Goal: Browse casually: Explore the website without a specific task or goal

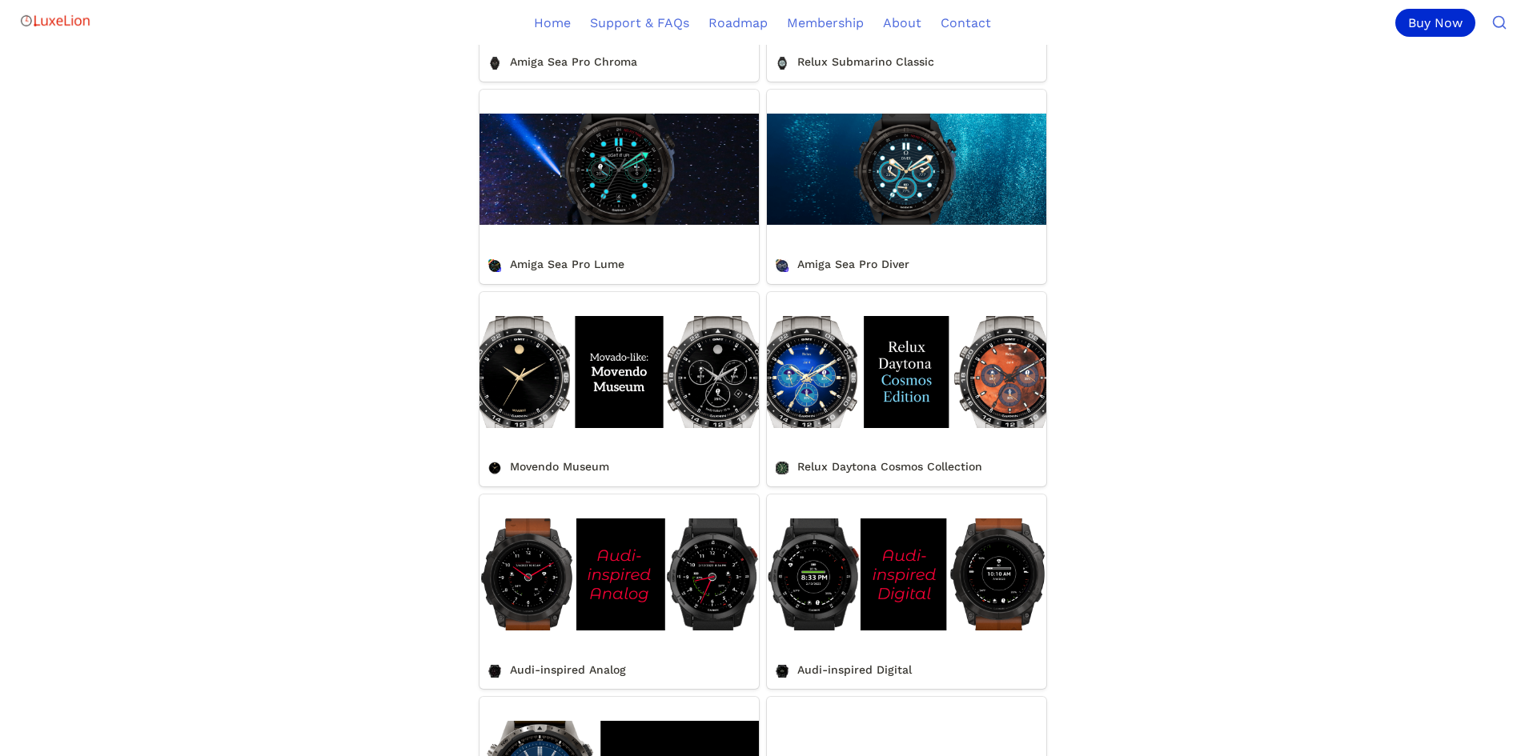
scroll to position [880, 0]
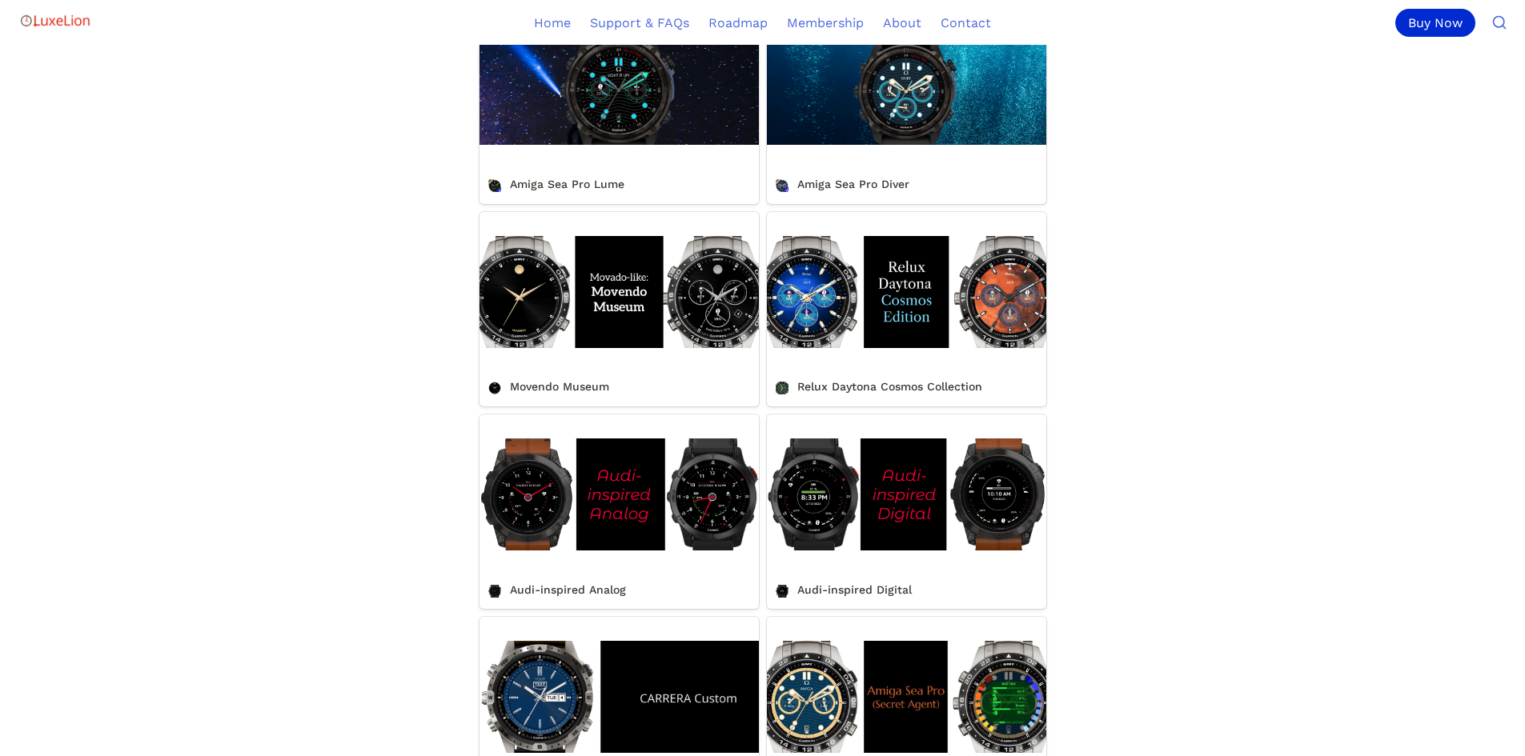
click at [669, 339] on link "Movendo Museum" at bounding box center [618, 309] width 279 height 194
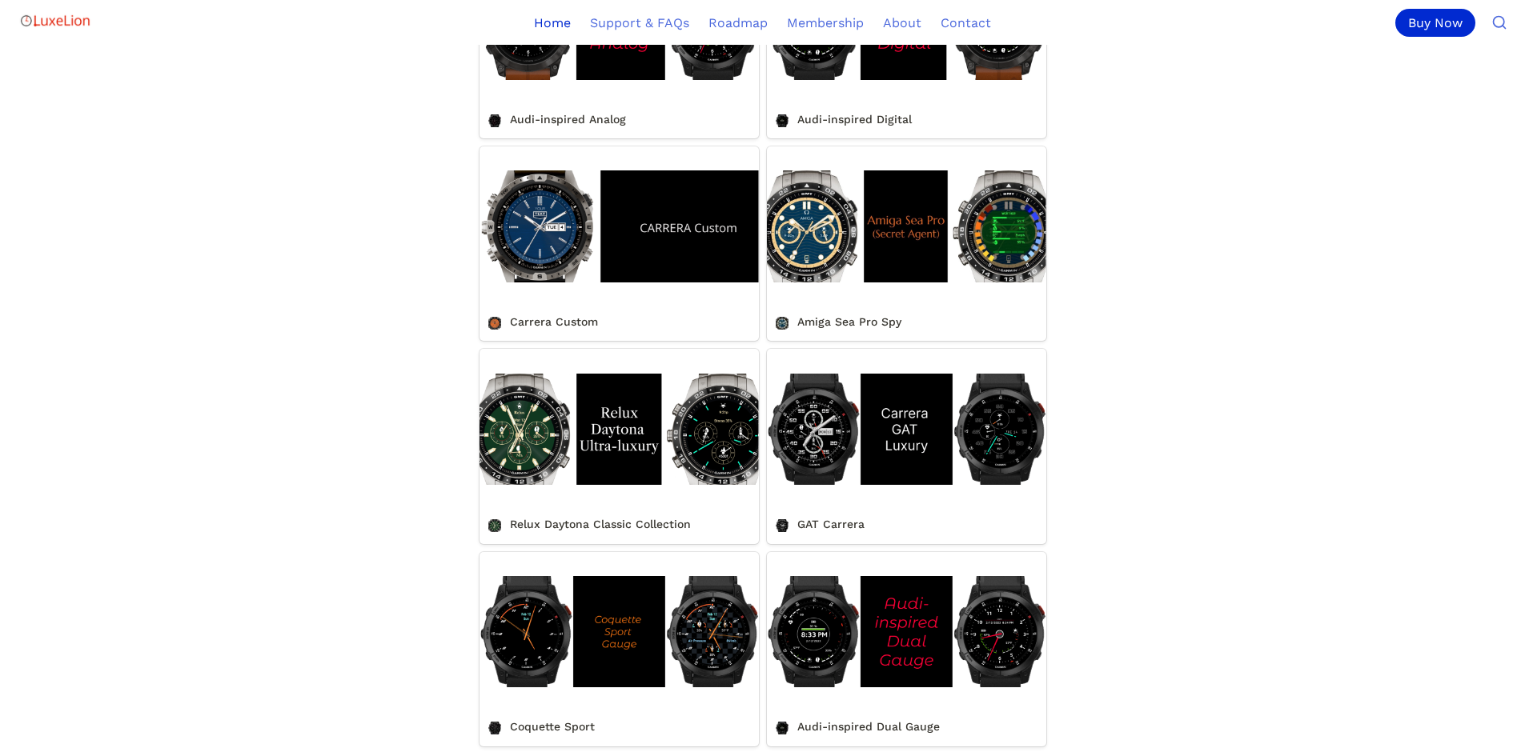
scroll to position [1361, 0]
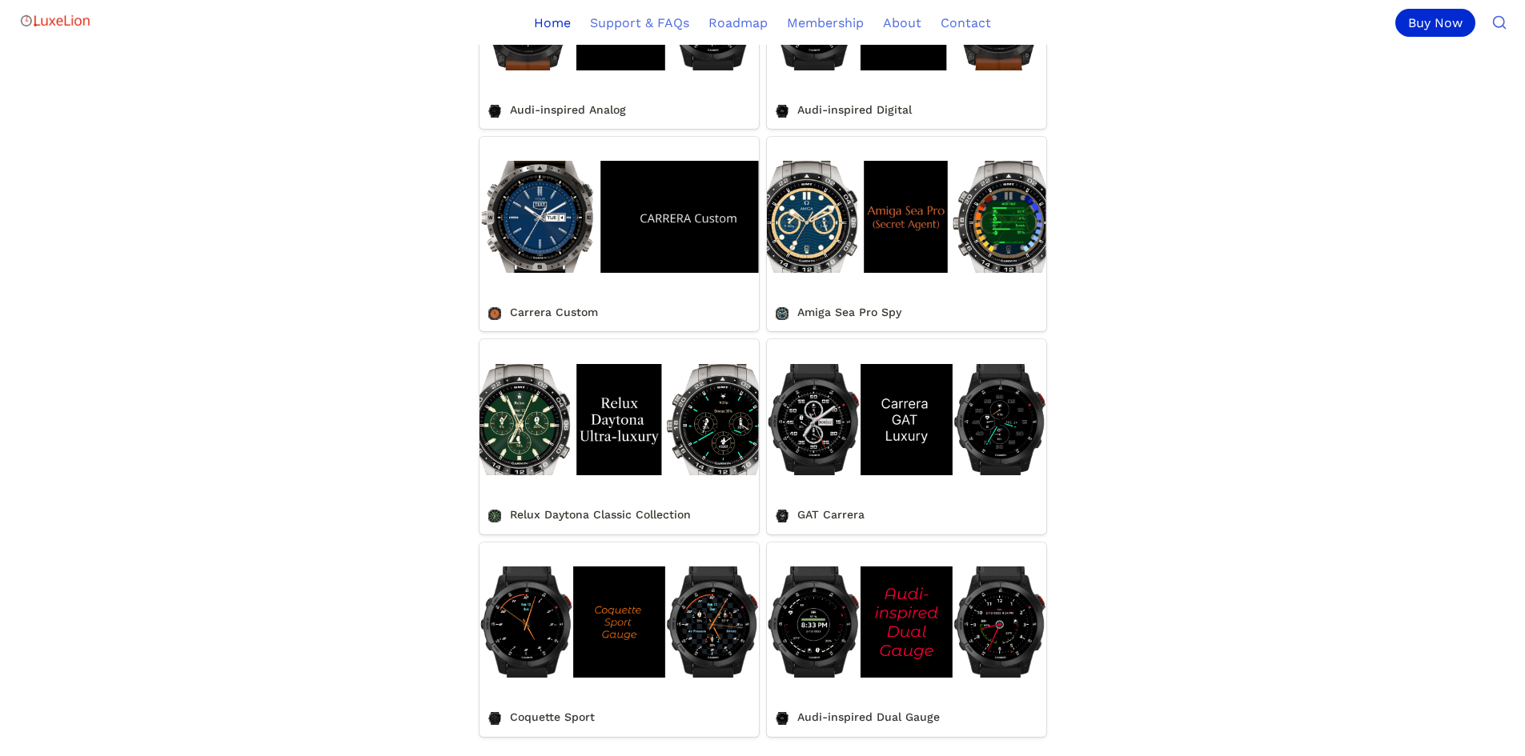
click at [514, 452] on link "Relux Daytona Classic Collection" at bounding box center [618, 436] width 279 height 194
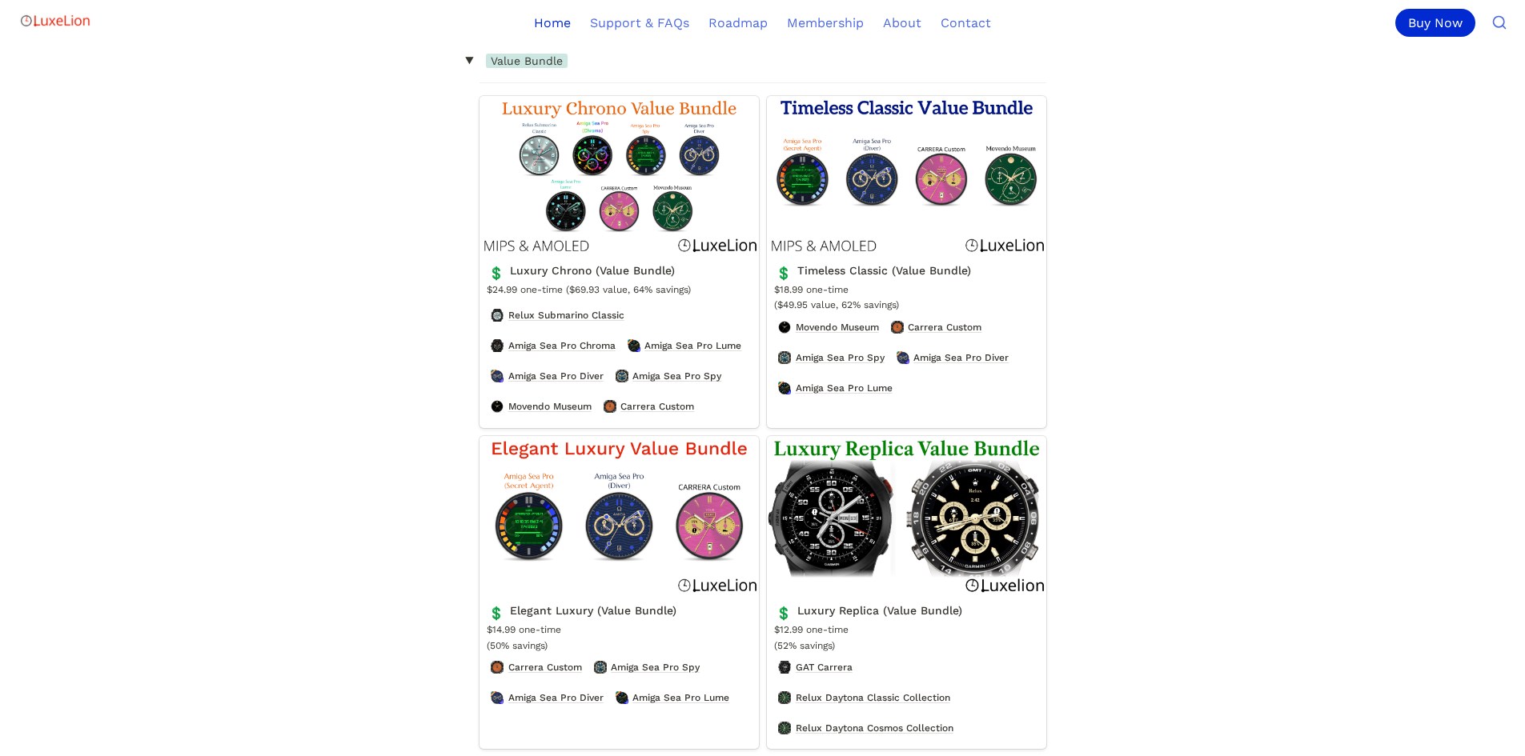
scroll to position [2481, 0]
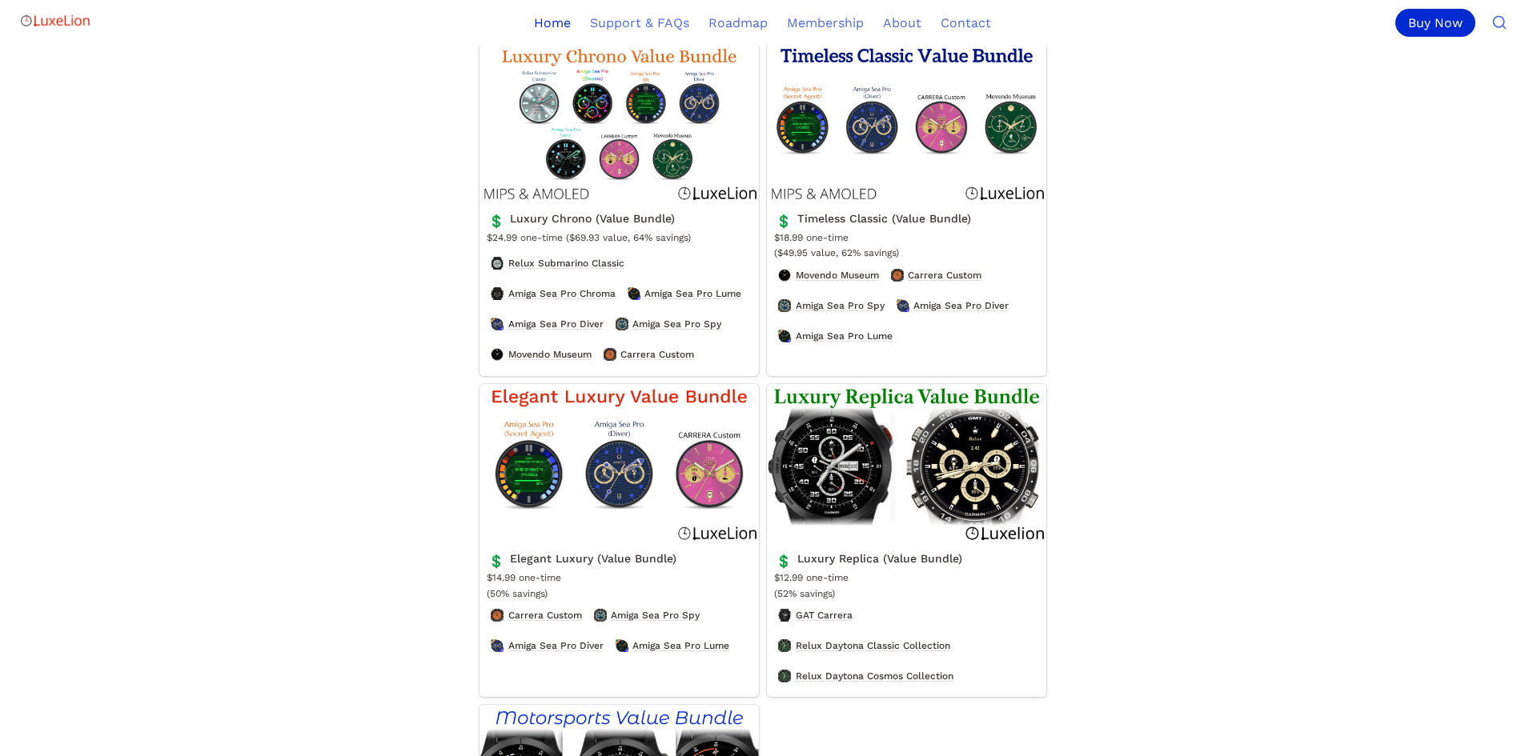
click at [937, 526] on link "Luxury Replica (Value Bundle)" at bounding box center [906, 541] width 279 height 314
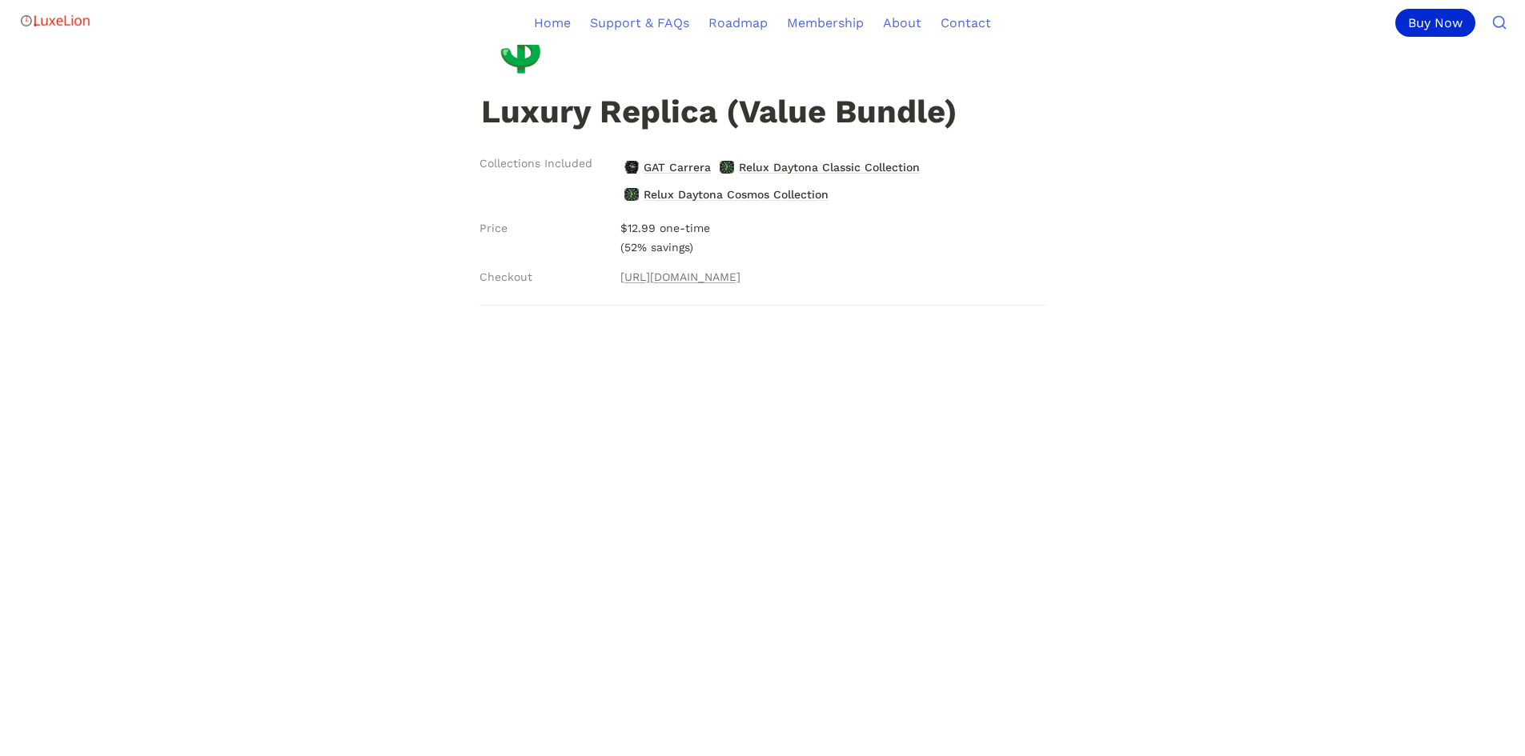
scroll to position [400, 0]
